Goal: Find specific page/section: Find specific page/section

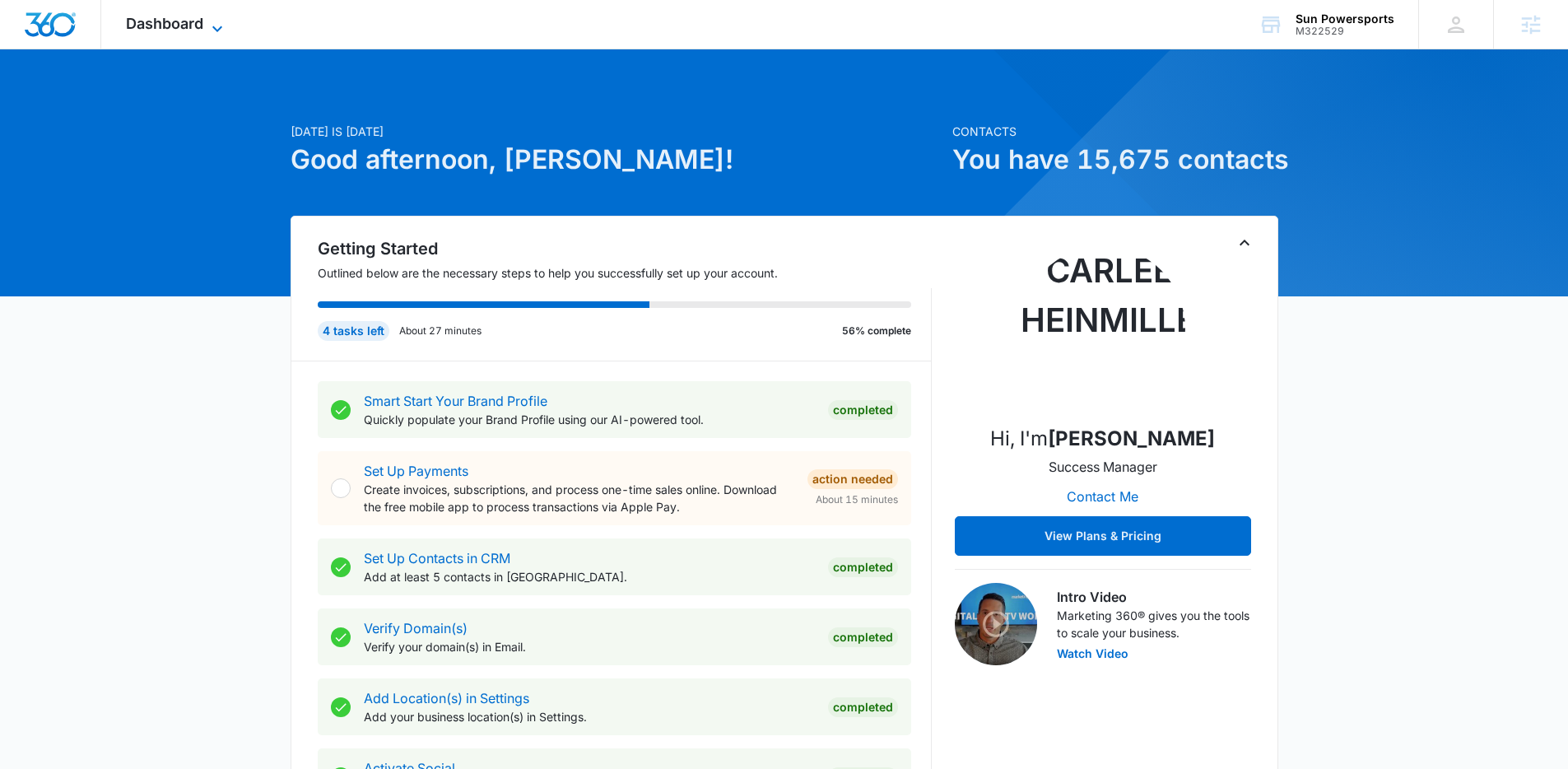
click at [211, 29] on icon at bounding box center [217, 29] width 20 height 20
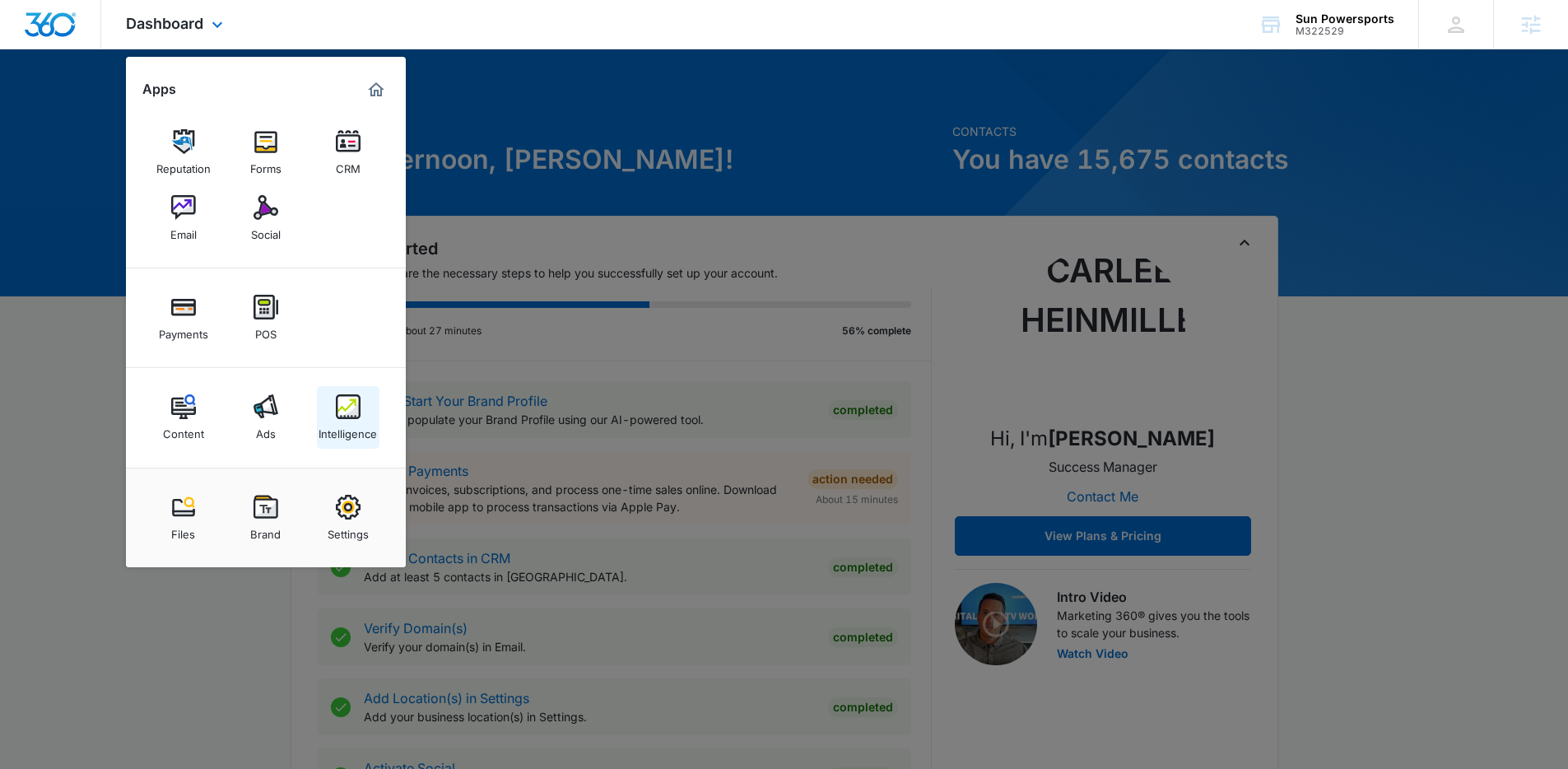
click at [337, 409] on img at bounding box center [348, 407] width 24 height 24
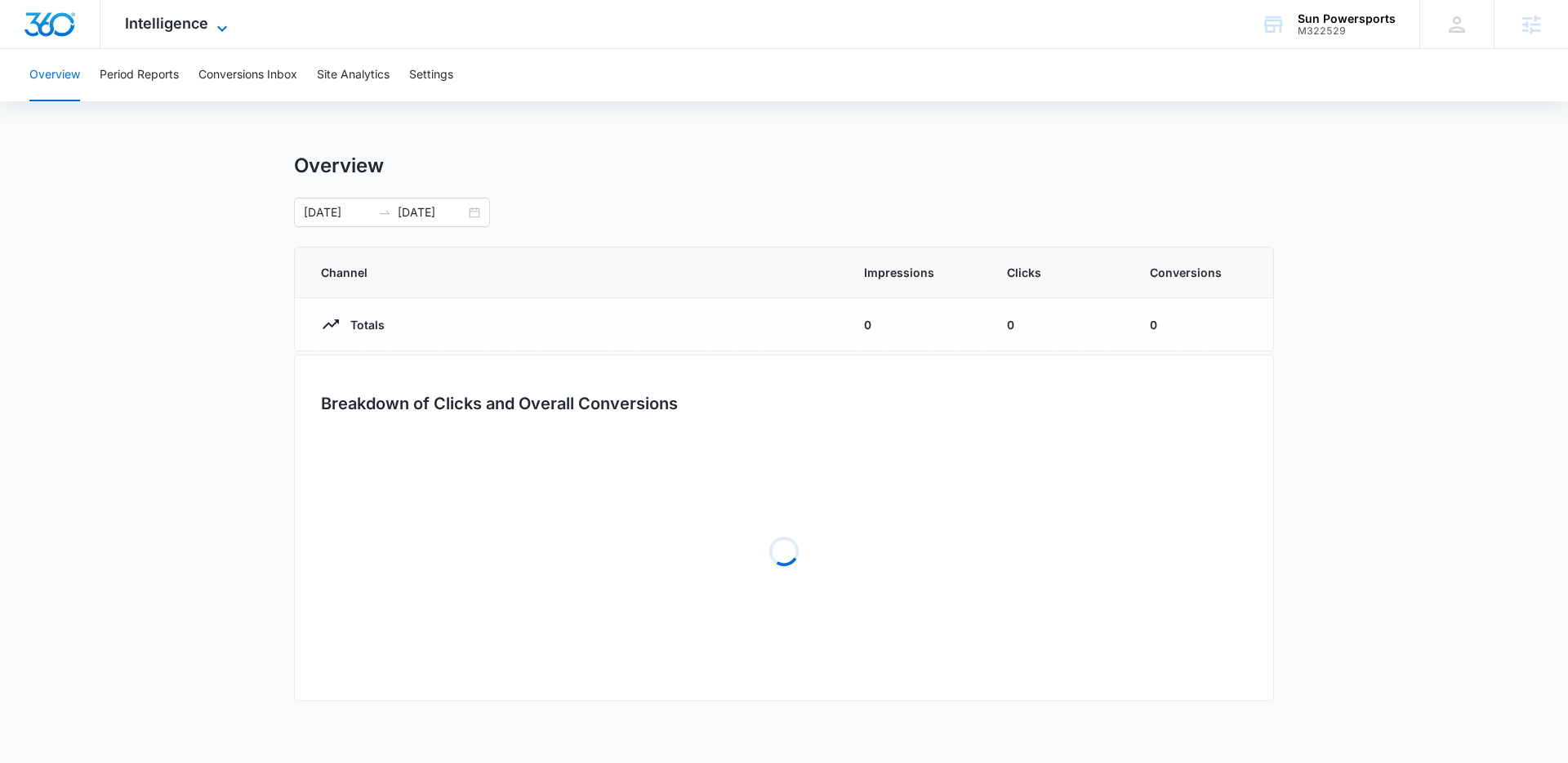
click at [152, 24] on span "Intelligence" at bounding box center [166, 23] width 83 height 17
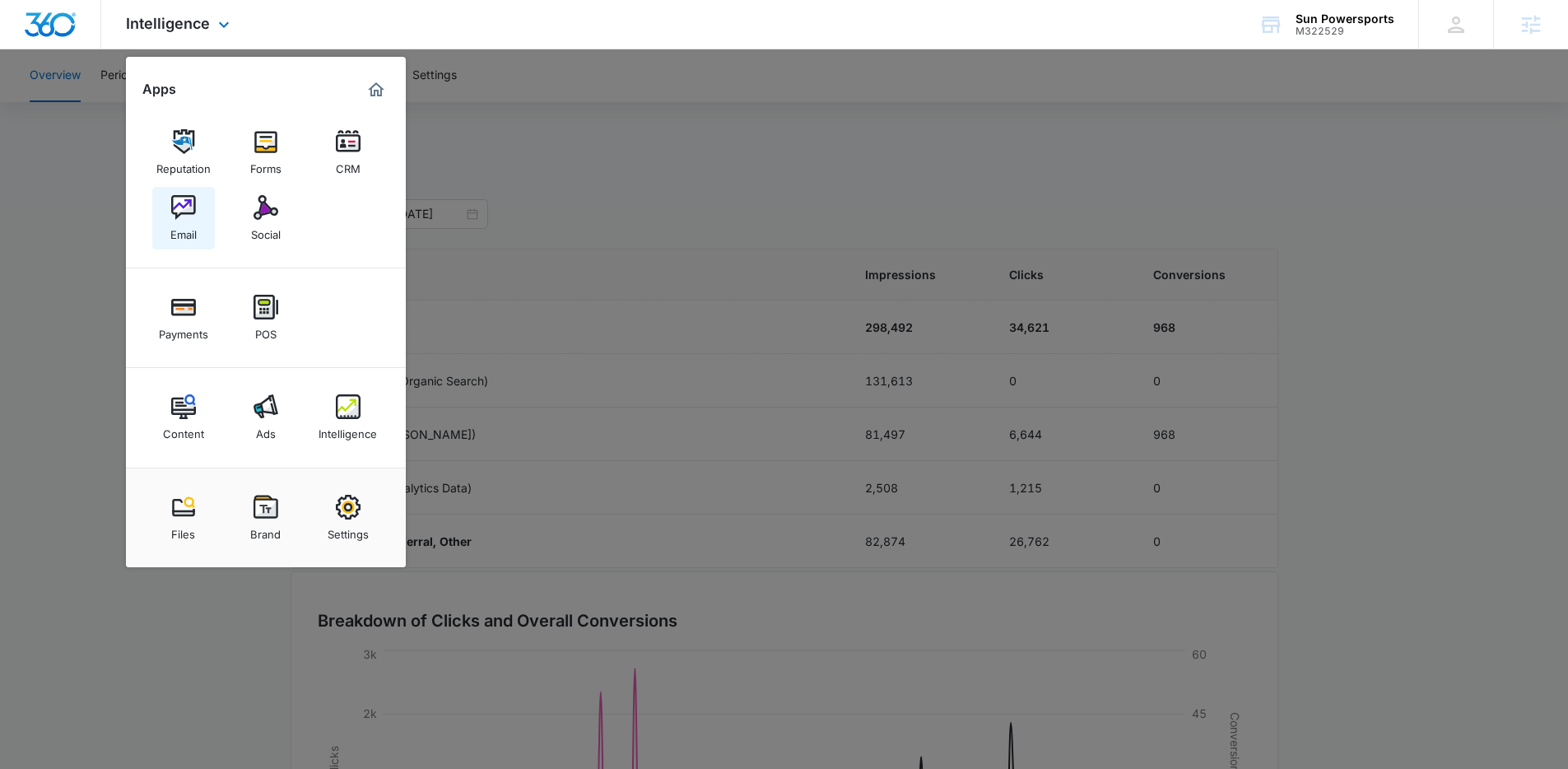
click at [163, 223] on link "Email" at bounding box center [183, 218] width 63 height 63
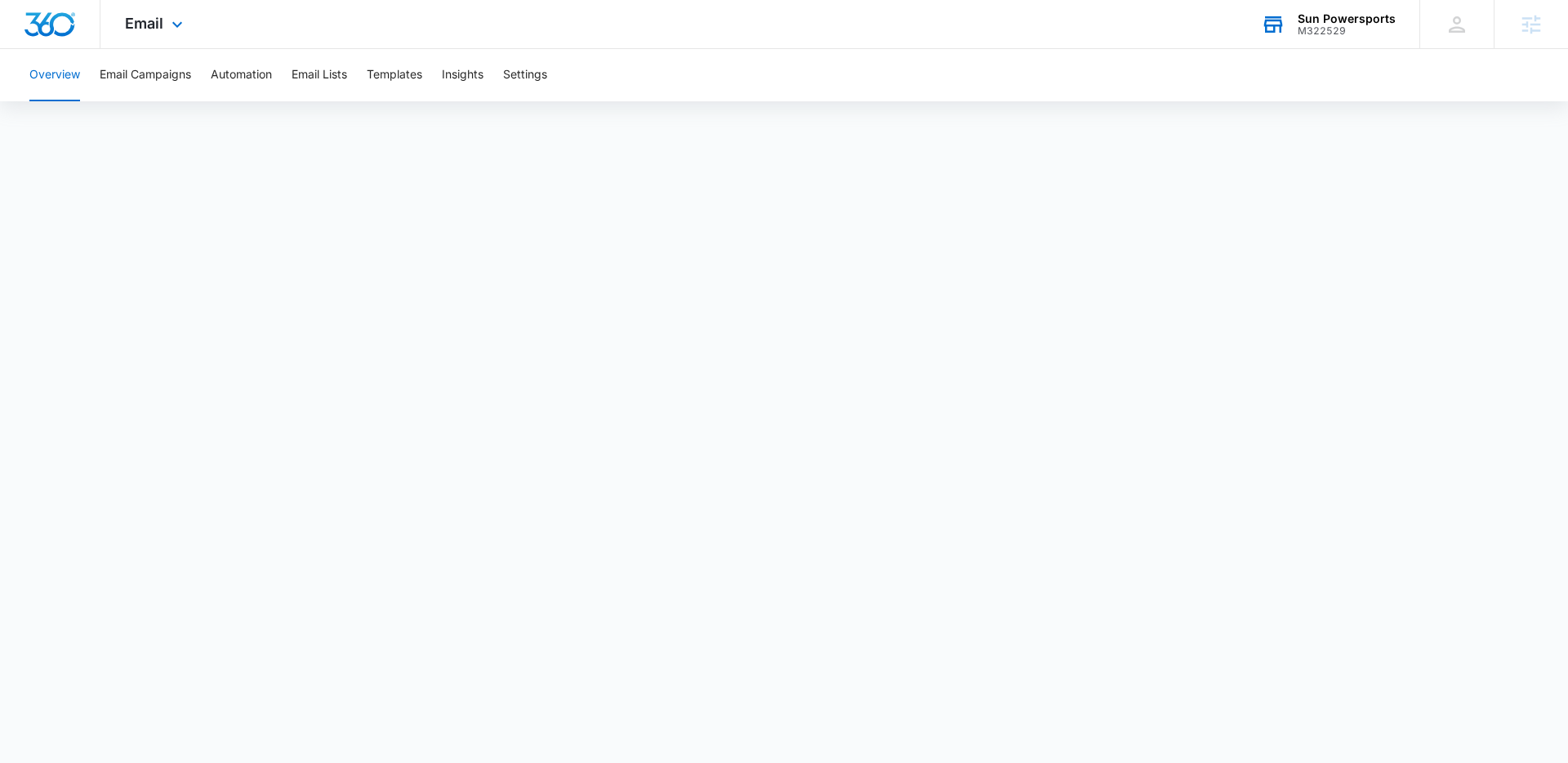
click at [1332, 25] on div "M322529" at bounding box center [1345, 30] width 98 height 11
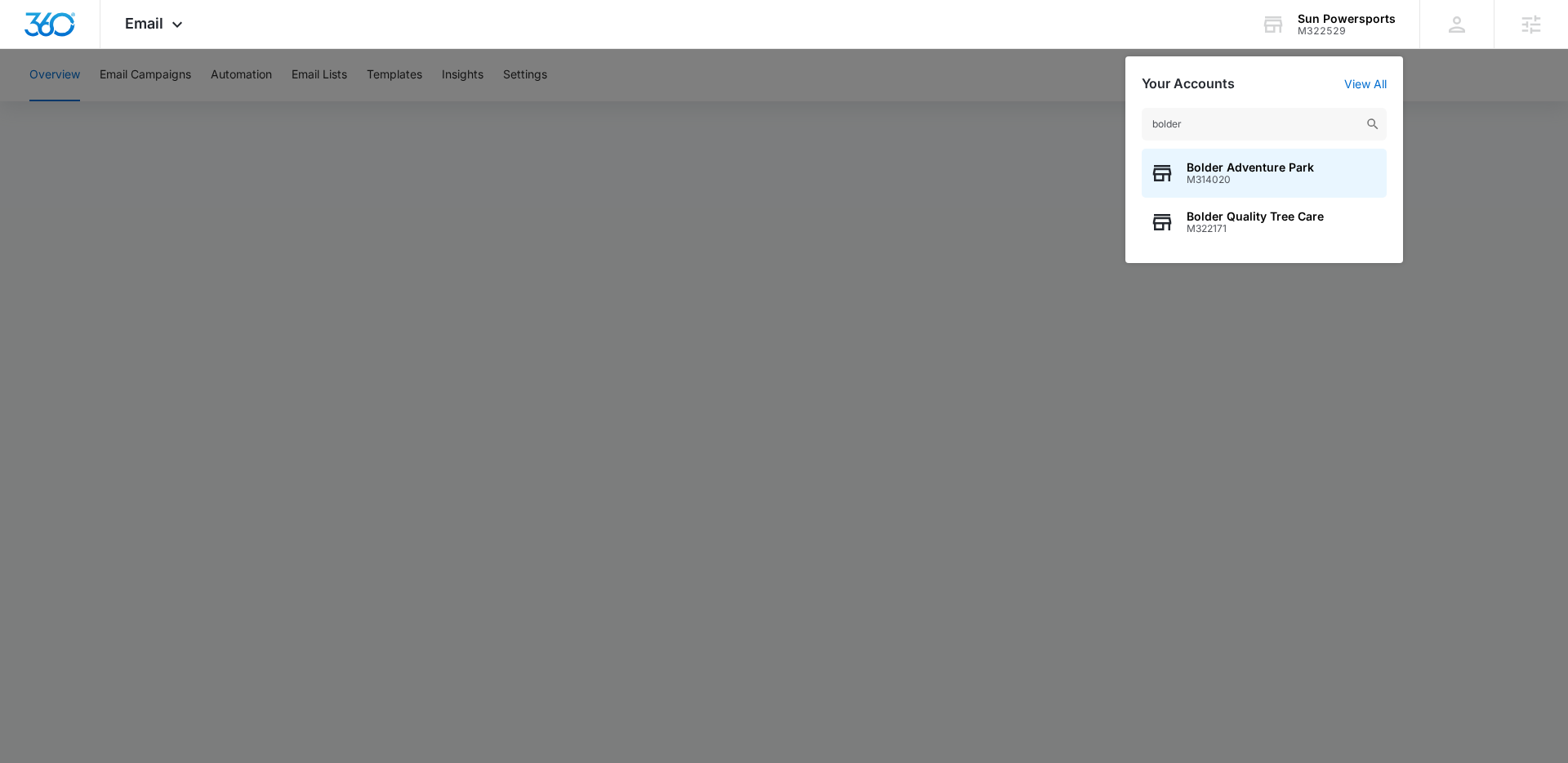
type input "bolder"
click at [1254, 165] on span "Bolder Adventure Park" at bounding box center [1249, 167] width 127 height 13
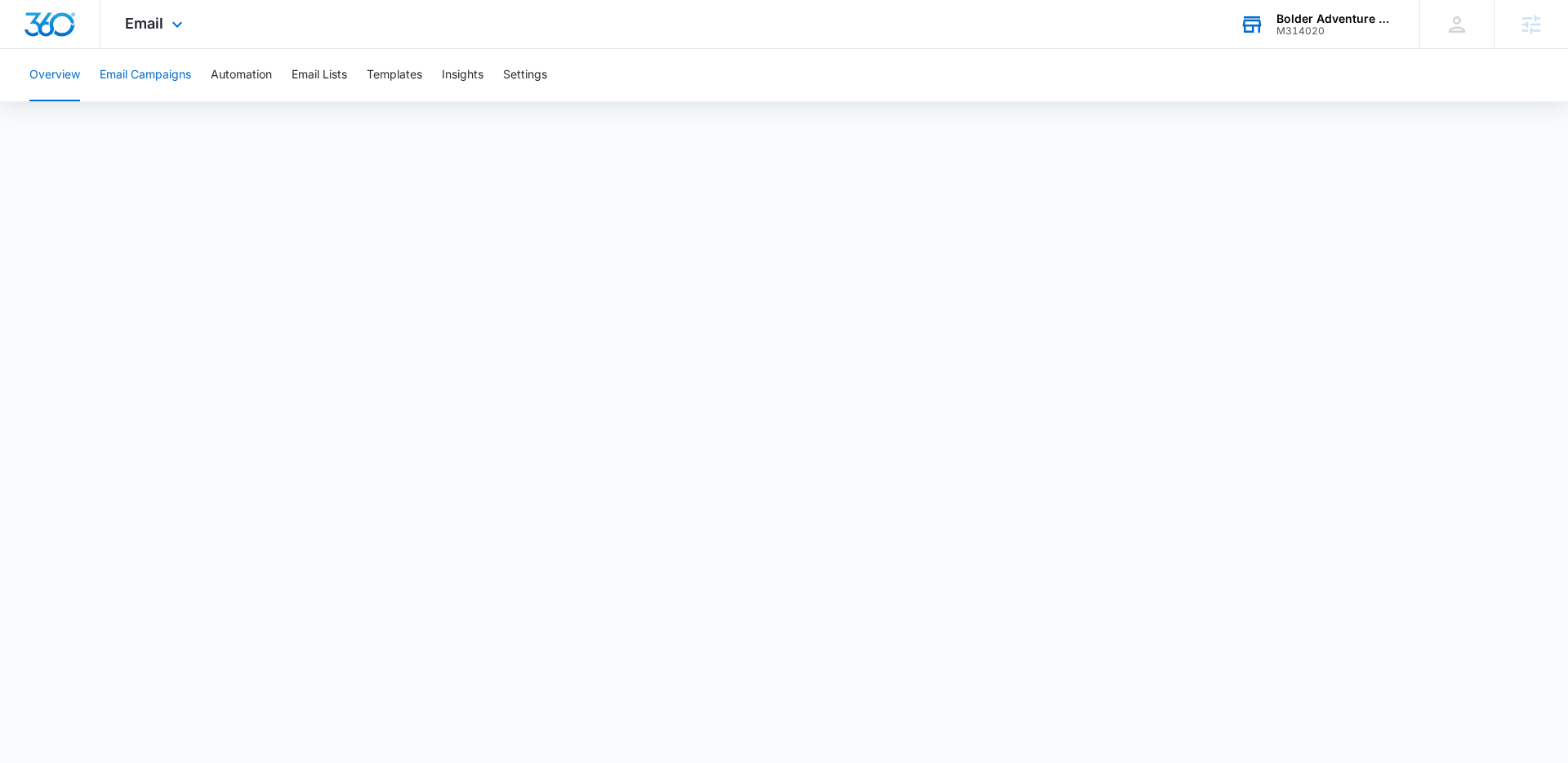
click at [163, 70] on button "Email Campaigns" at bounding box center [145, 75] width 92 height 52
click at [405, 76] on button "Templates" at bounding box center [394, 75] width 55 height 52
click at [142, 76] on button "Email Campaigns" at bounding box center [145, 75] width 92 height 52
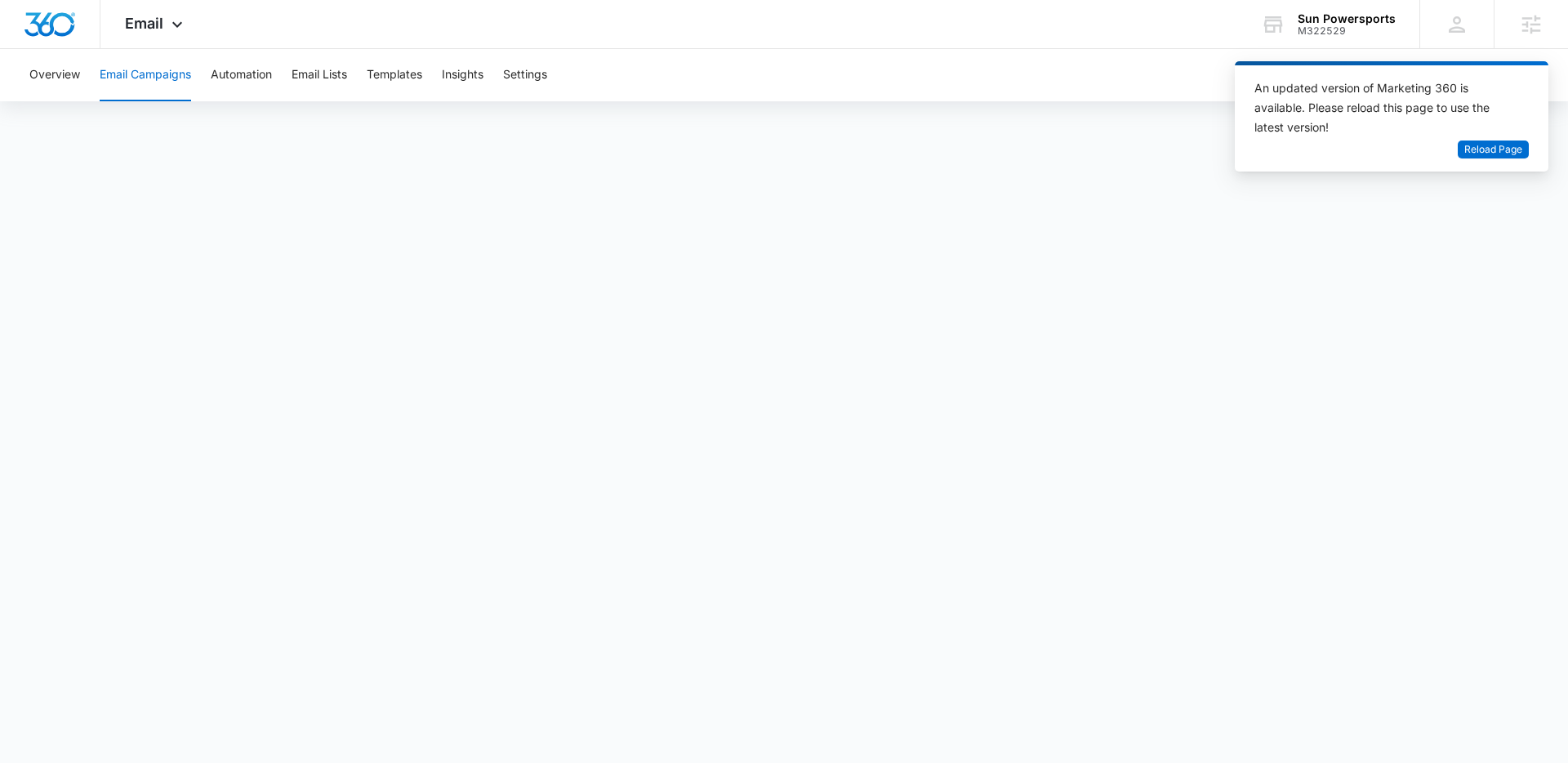
click at [1362, 15] on div "Sun Powersports" at bounding box center [1345, 18] width 98 height 13
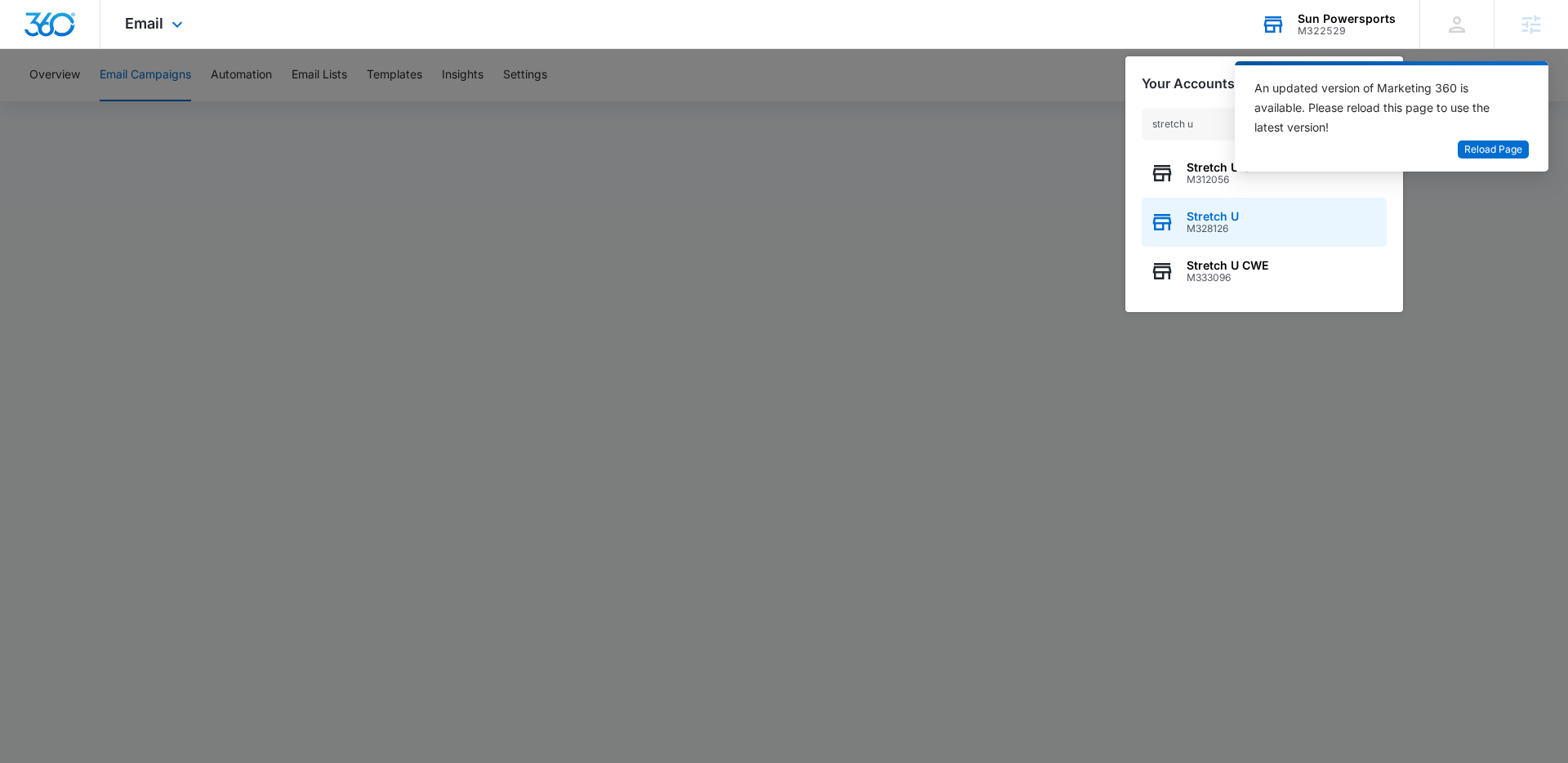
type input "stretch u"
click at [1251, 212] on div "Stretch U M328126" at bounding box center [1263, 222] width 245 height 49
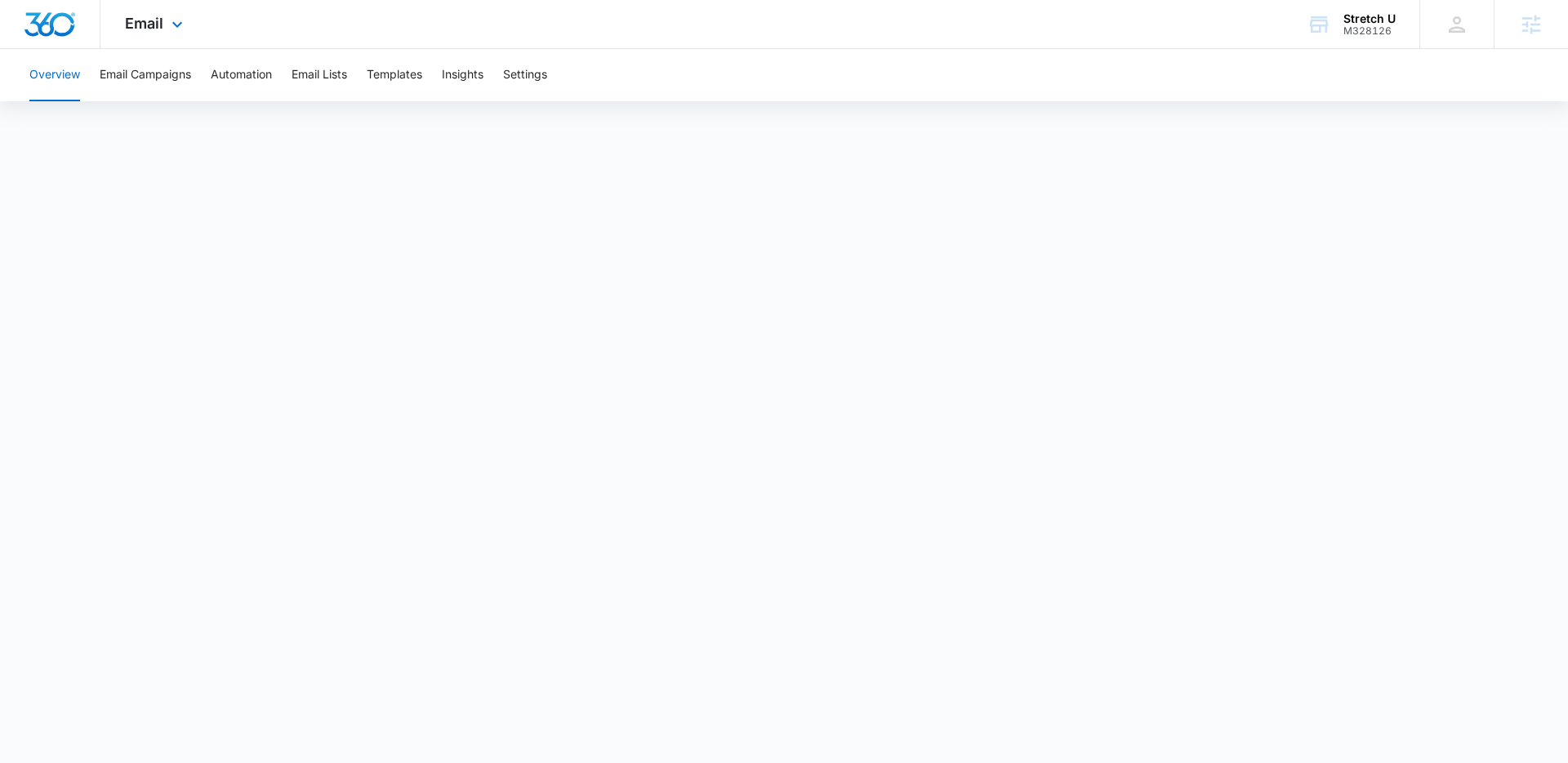
click at [147, 35] on div "Email Apps Reputation Websites Forms CRM Email Social Payments POS Content Ads …" at bounding box center [156, 24] width 111 height 48
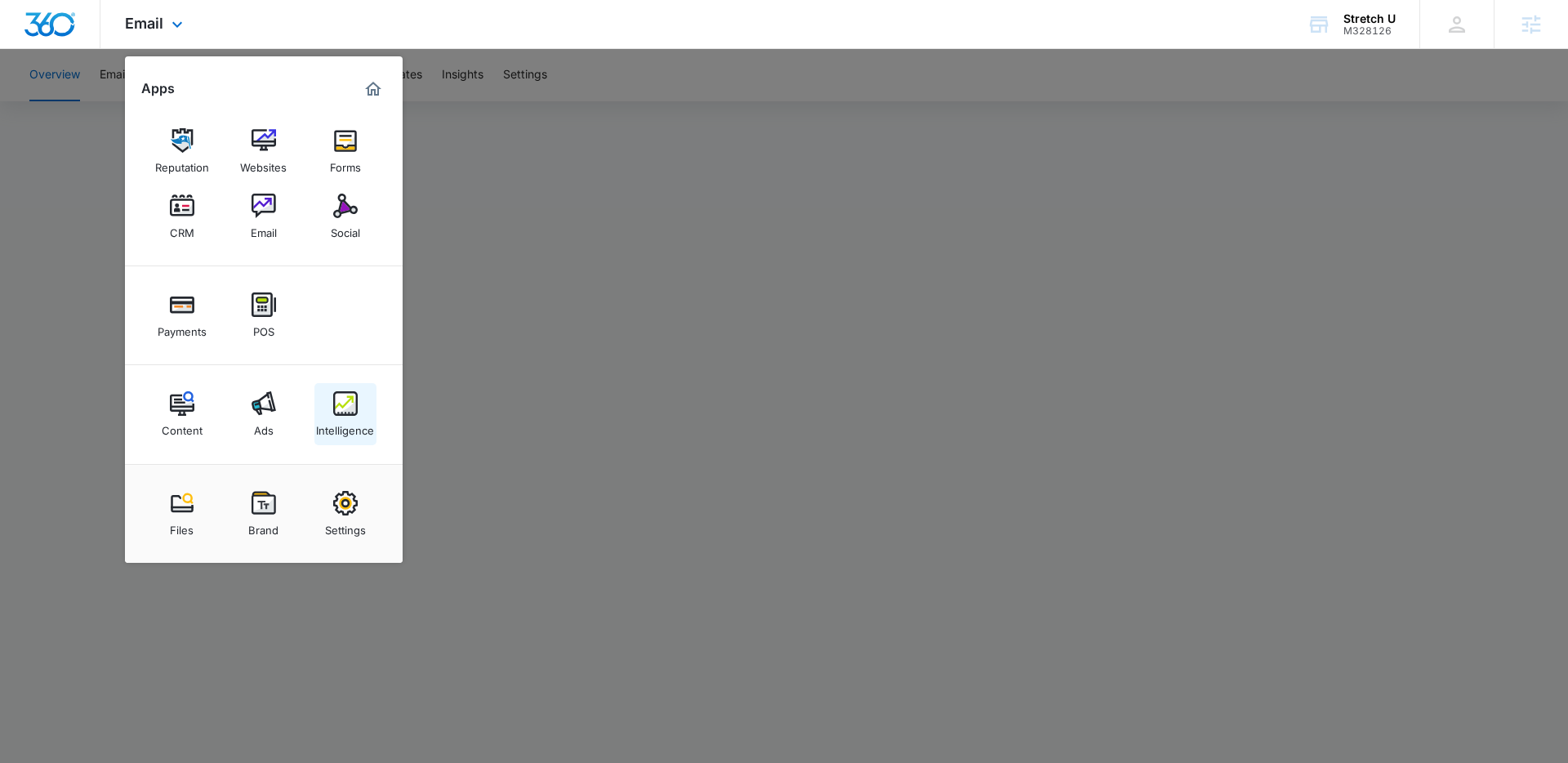
click at [345, 386] on link "Intelligence" at bounding box center [345, 414] width 62 height 62
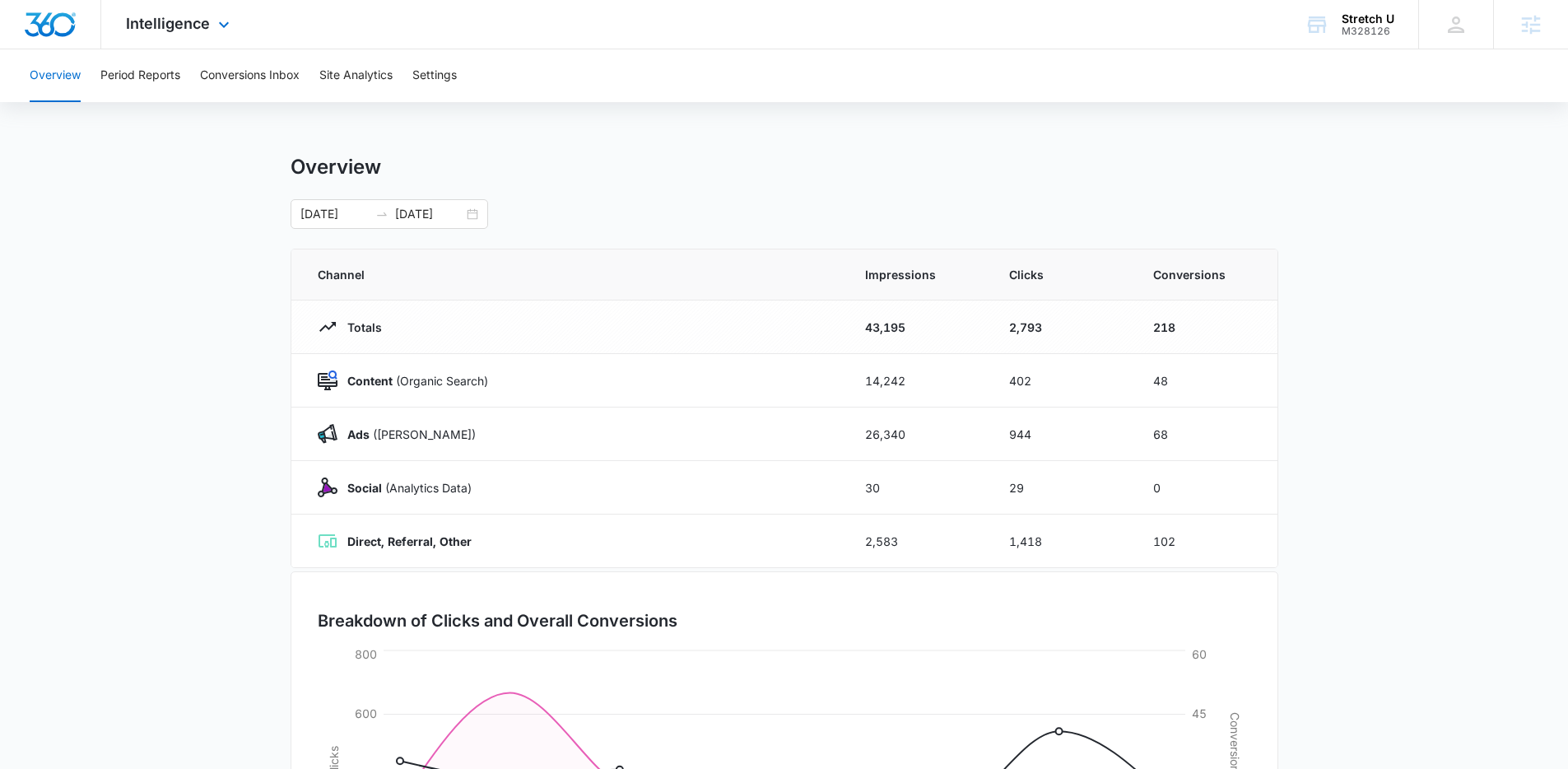
click at [209, 16] on div "Intelligence Apps Reputation Websites Forms CRM Email Social Payments POS Conte…" at bounding box center [180, 24] width 157 height 49
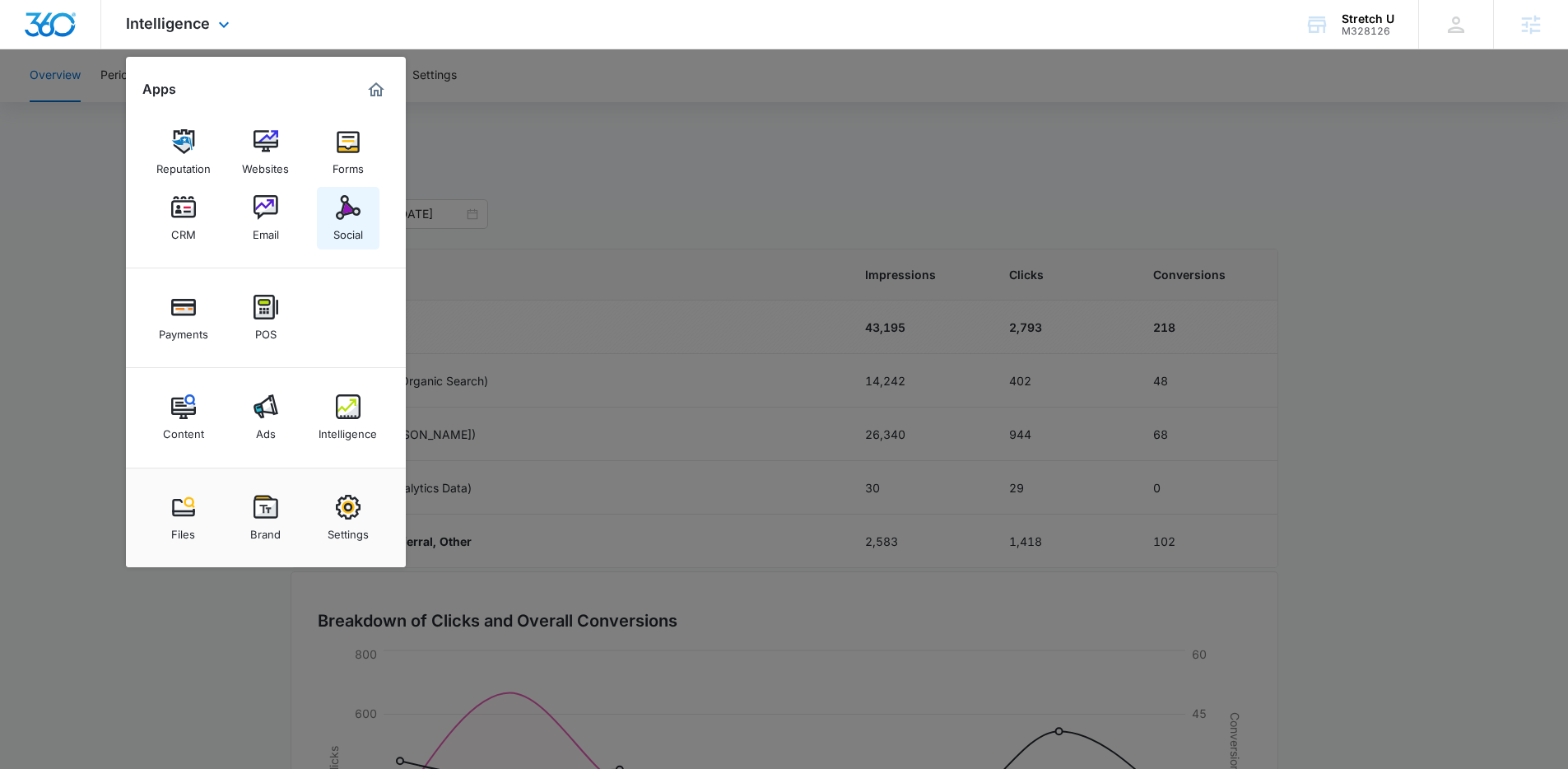
click at [336, 216] on img at bounding box center [348, 207] width 24 height 24
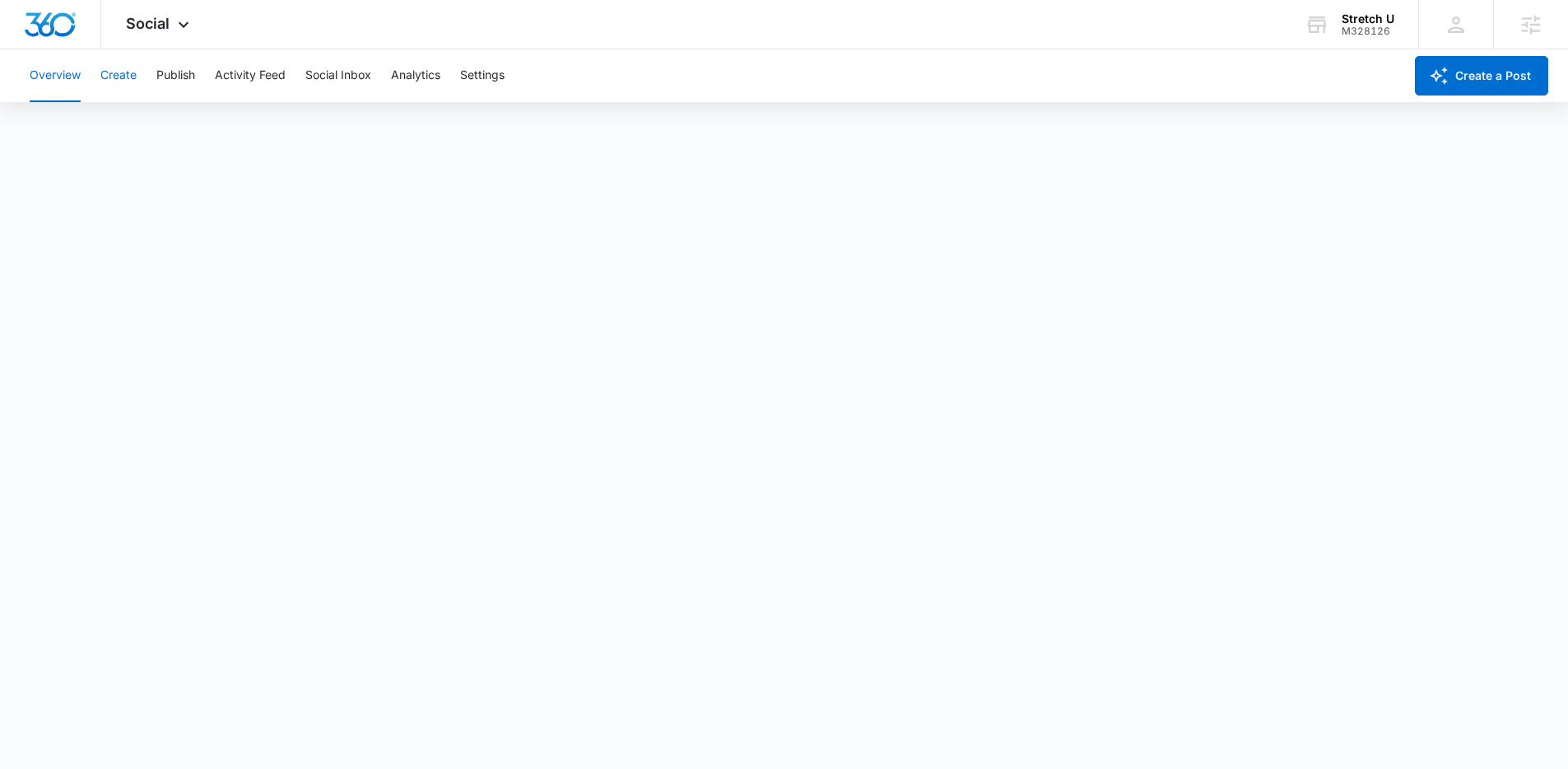
click at [127, 81] on button "Create" at bounding box center [118, 76] width 36 height 52
